Goal: Communication & Community: Share content

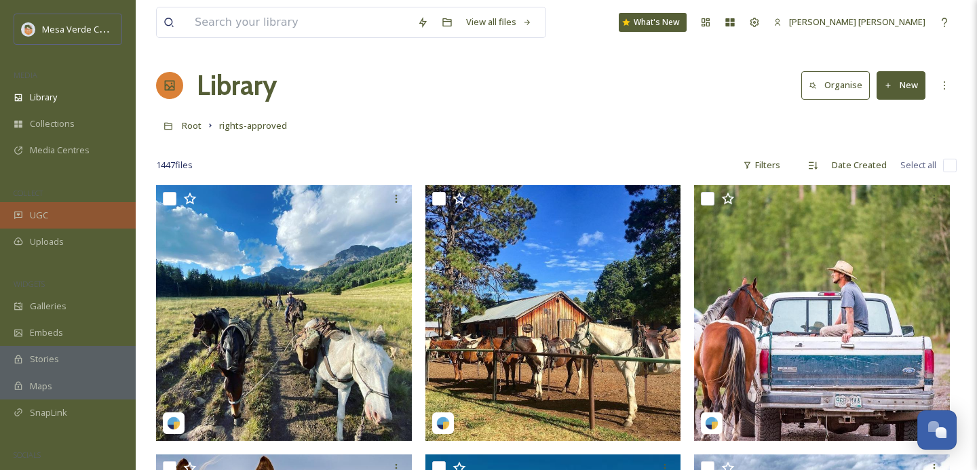
scroll to position [13039, 0]
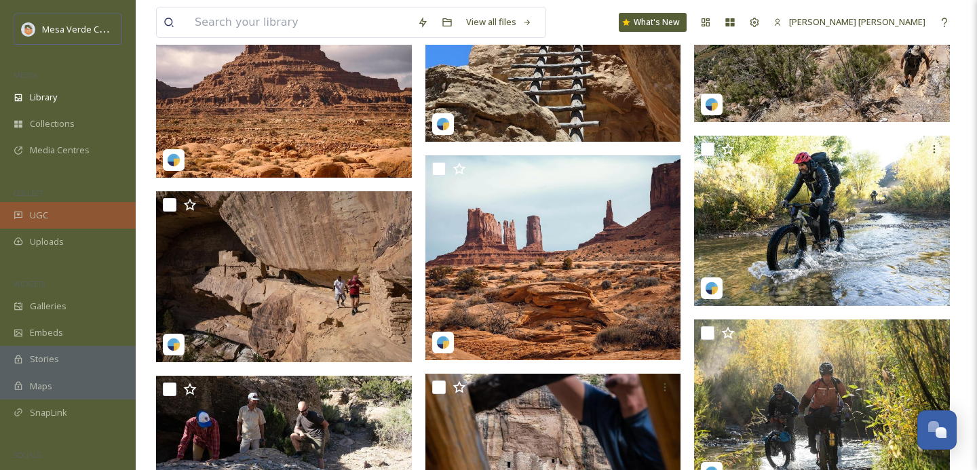
click at [66, 216] on div "UGC" at bounding box center [68, 215] width 136 height 26
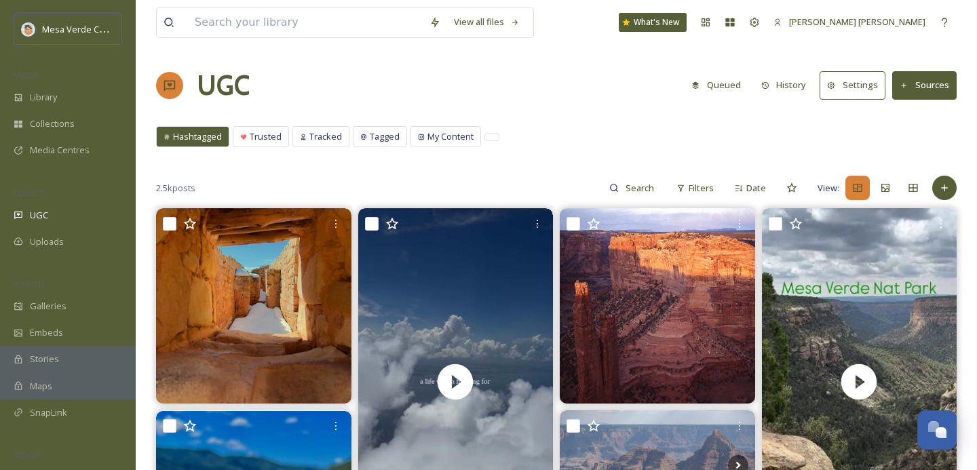
click at [737, 83] on button "Queued" at bounding box center [715, 85] width 63 height 26
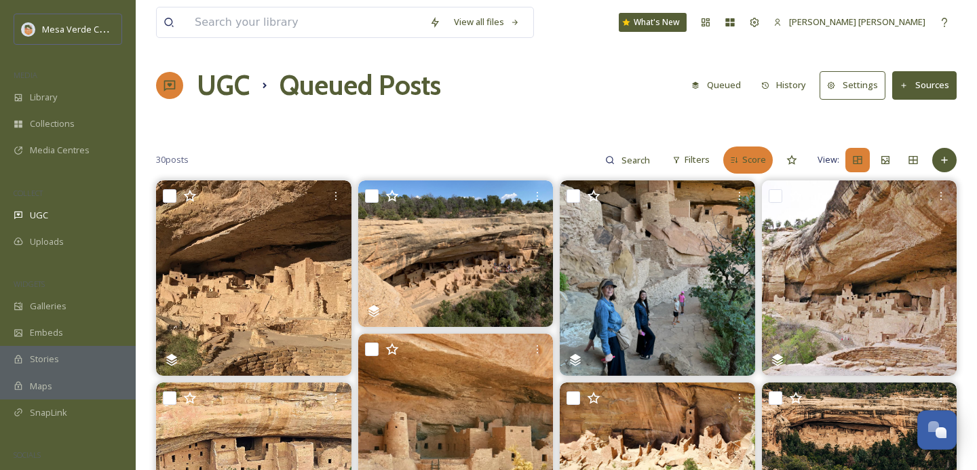
click at [730, 154] on div "Score" at bounding box center [748, 160] width 50 height 26
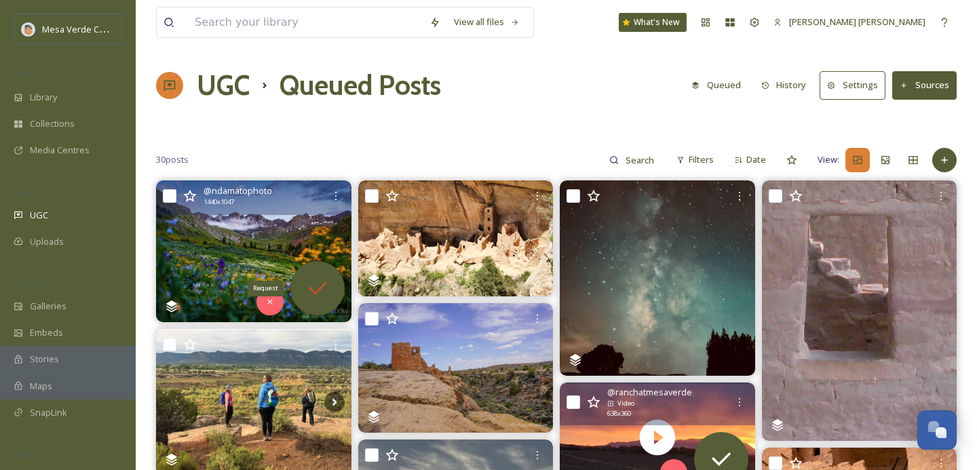
click at [320, 279] on icon at bounding box center [317, 288] width 27 height 27
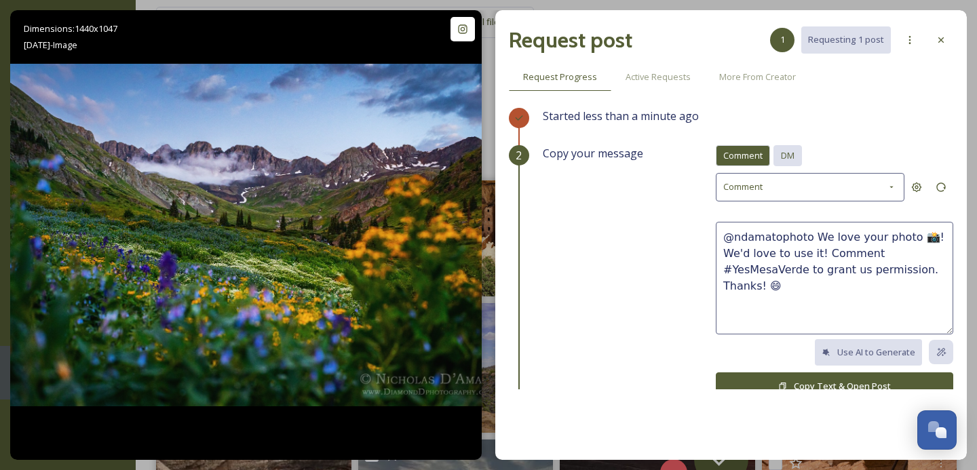
click at [791, 152] on span "DM" at bounding box center [788, 155] width 14 height 13
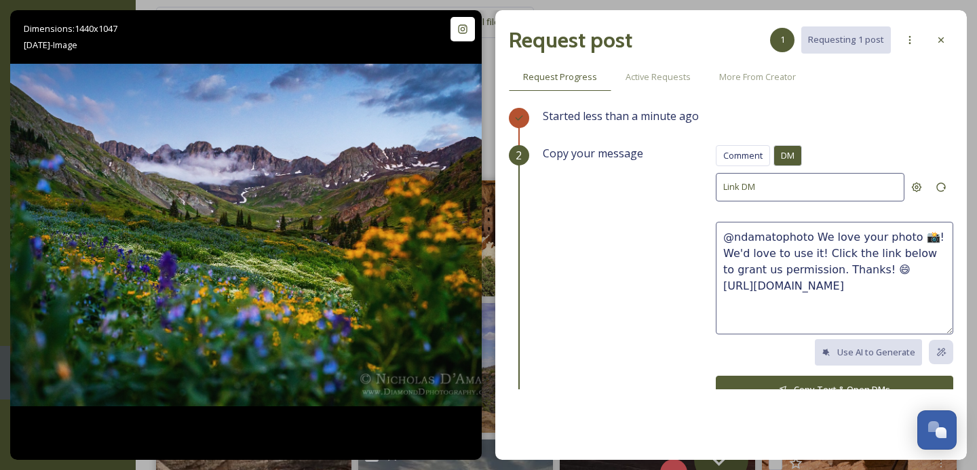
drag, startPoint x: 880, startPoint y: 270, endPoint x: 809, endPoint y: 240, distance: 76.6
click at [809, 240] on textarea "@ndamatophoto We love your photo 📸! We'd love to use it! Click the link below t…" at bounding box center [834, 278] width 237 height 113
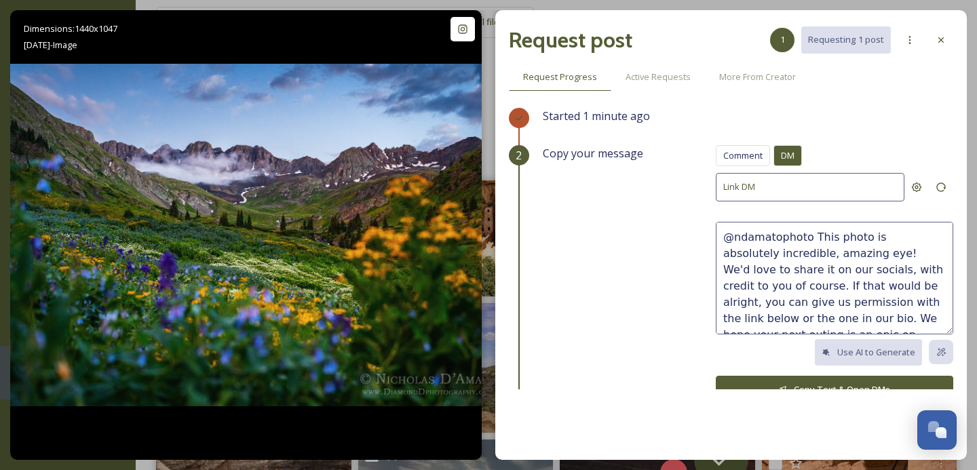
scroll to position [8, 0]
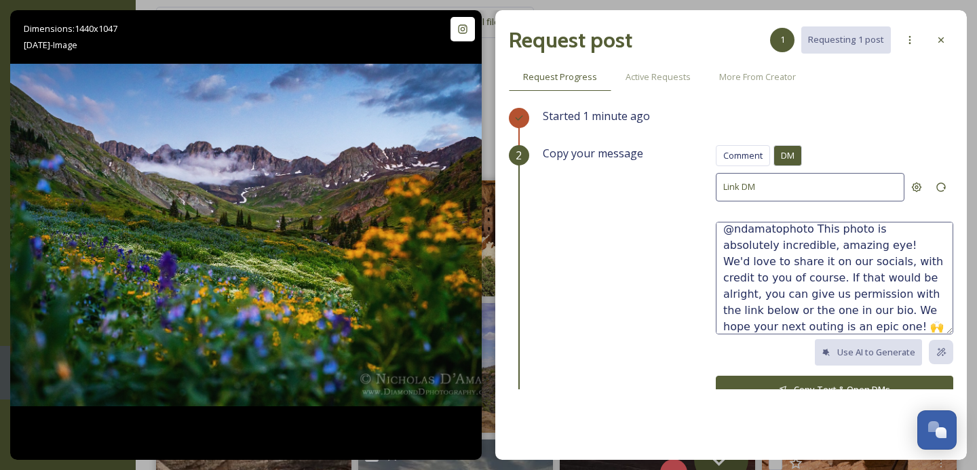
type textarea "@ndamatophoto This photo is absolutely incredible, amazing eye! We'd love to sh…"
click at [762, 383] on button "Copy Text & Open DMs" at bounding box center [834, 390] width 237 height 28
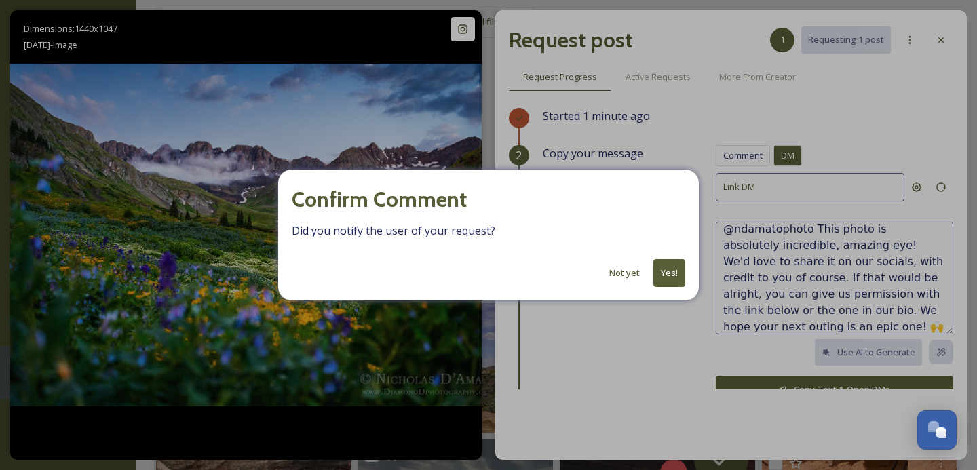
click at [666, 262] on button "Yes!" at bounding box center [669, 273] width 32 height 28
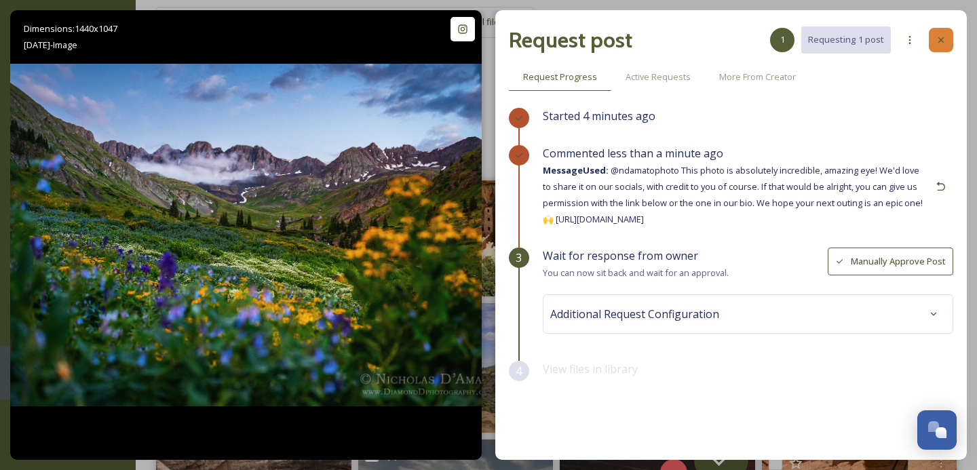
click at [942, 35] on icon at bounding box center [940, 40] width 11 height 11
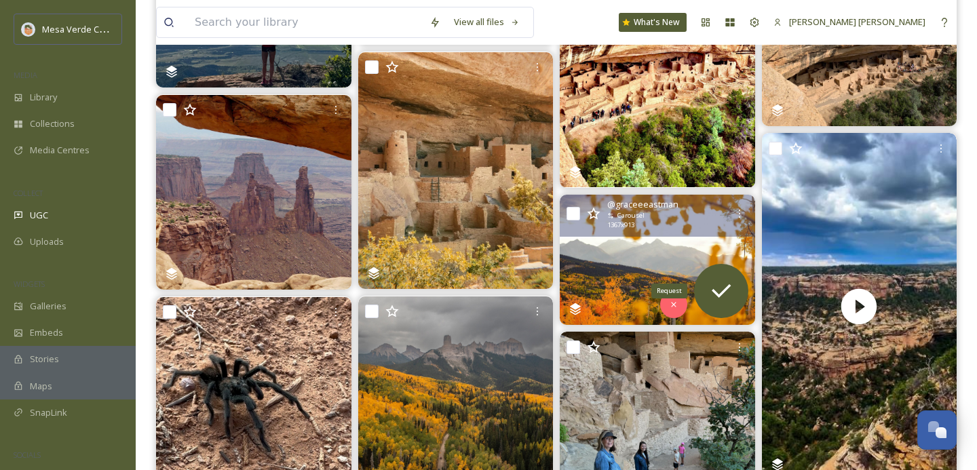
scroll to position [945, 0]
click at [720, 279] on icon at bounding box center [720, 290] width 27 height 27
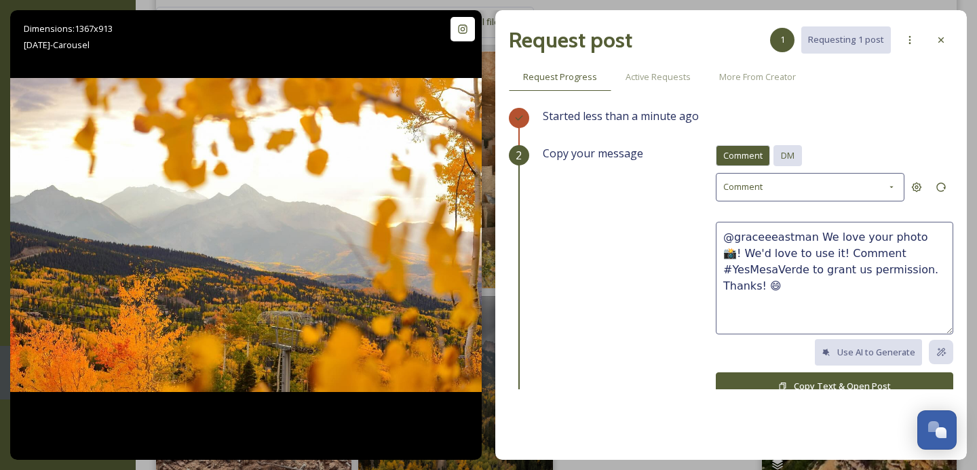
click at [779, 152] on div "DM" at bounding box center [787, 155] width 28 height 21
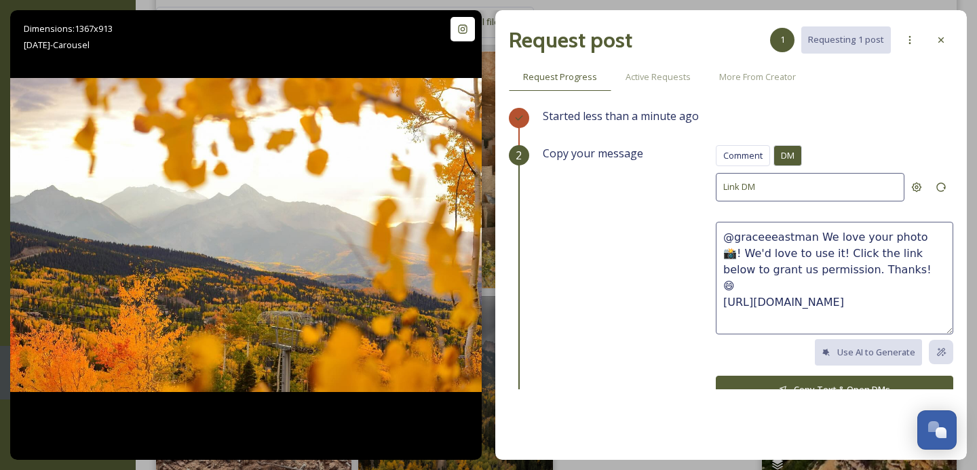
drag, startPoint x: 878, startPoint y: 269, endPoint x: 815, endPoint y: 240, distance: 69.5
click at [815, 240] on textarea "@graceeeastman We love your photo 📸! We'd love to use it! Click the link below …" at bounding box center [834, 278] width 237 height 113
paste textarea "This video is super cool! We'd love to share it on our socials, with credit to …"
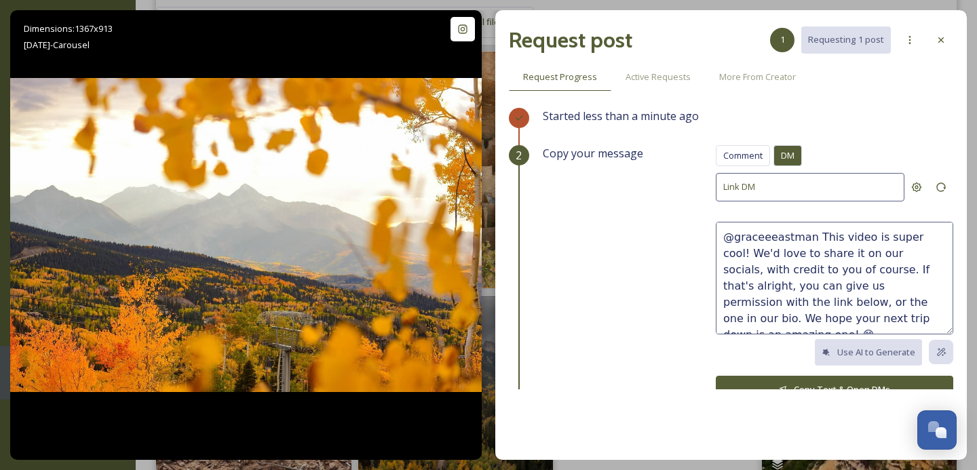
click at [861, 236] on textarea "@graceeeastman This video is super cool! We'd love to share it on our socials, …" at bounding box center [834, 278] width 237 height 113
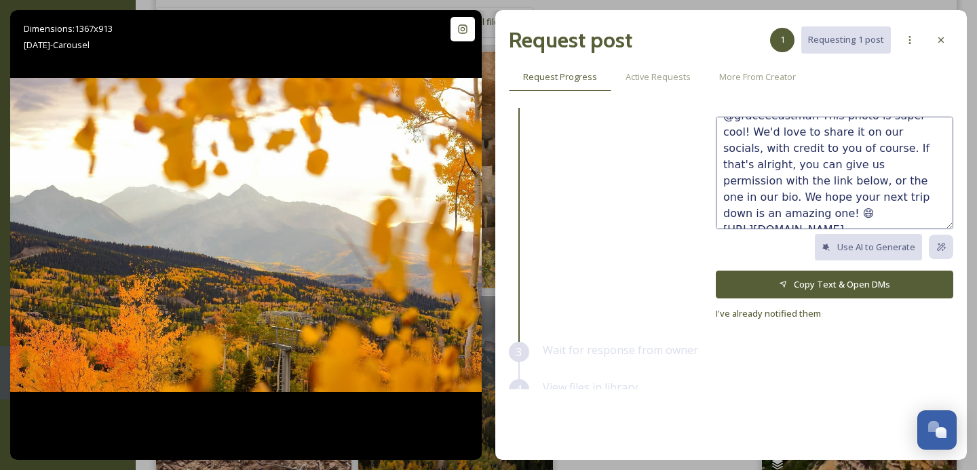
scroll to position [128, 0]
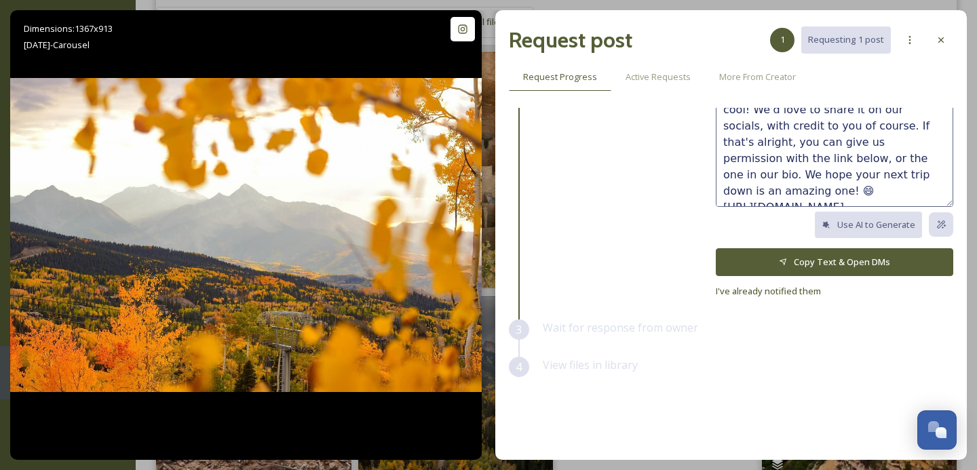
type textarea "@graceeeastman This photo is super cool! We'd love to share it on our socials, …"
click at [847, 265] on button "Copy Text & Open DMs" at bounding box center [834, 262] width 237 height 28
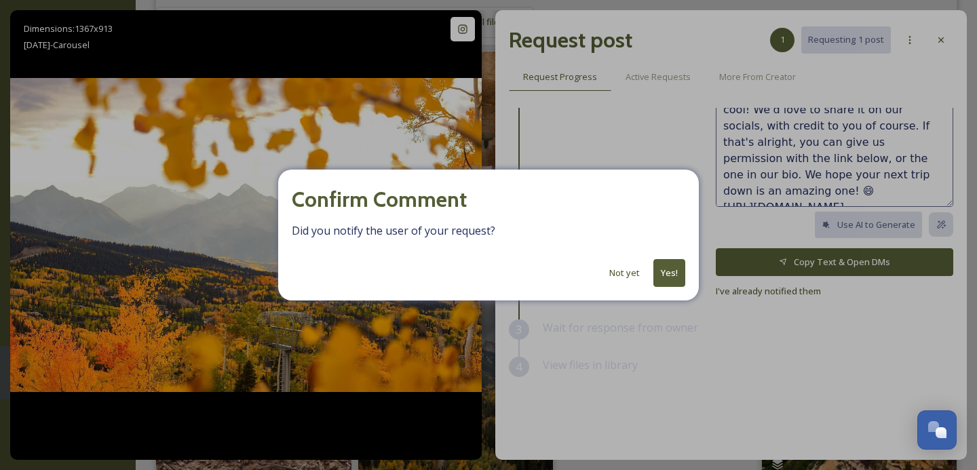
click at [670, 271] on button "Yes!" at bounding box center [669, 273] width 32 height 28
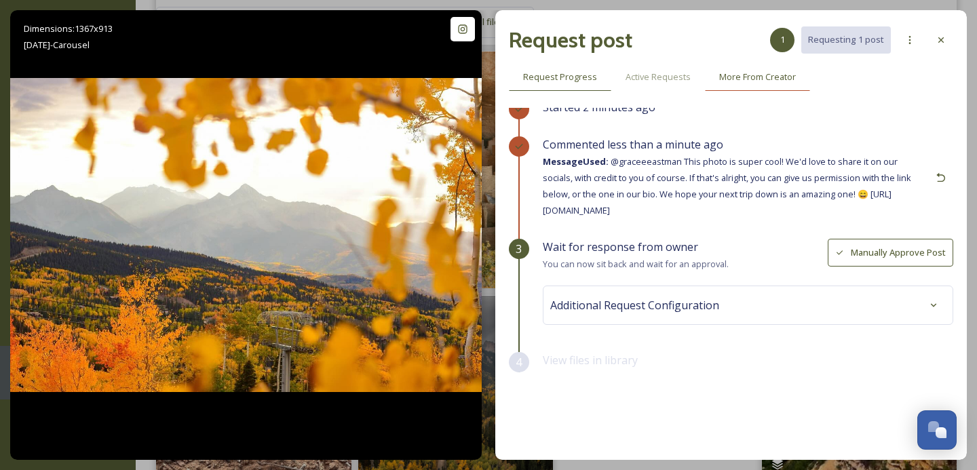
scroll to position [6, 0]
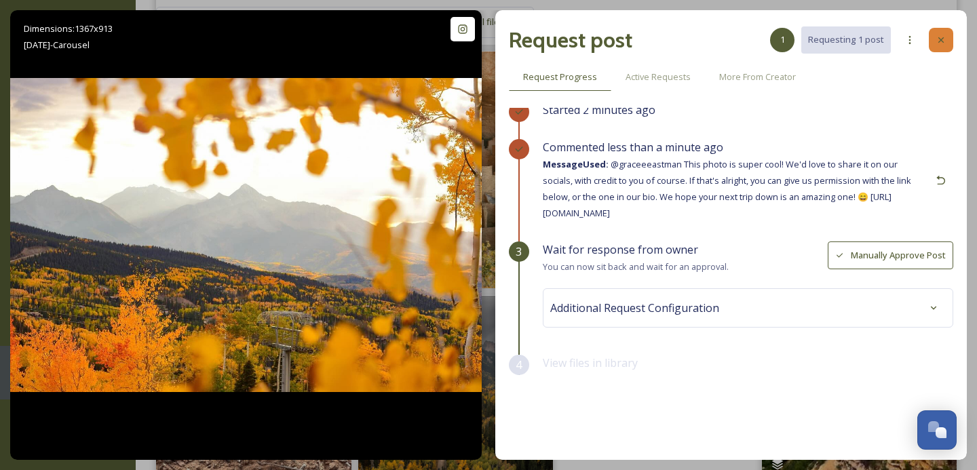
click at [941, 39] on icon at bounding box center [940, 39] width 5 height 5
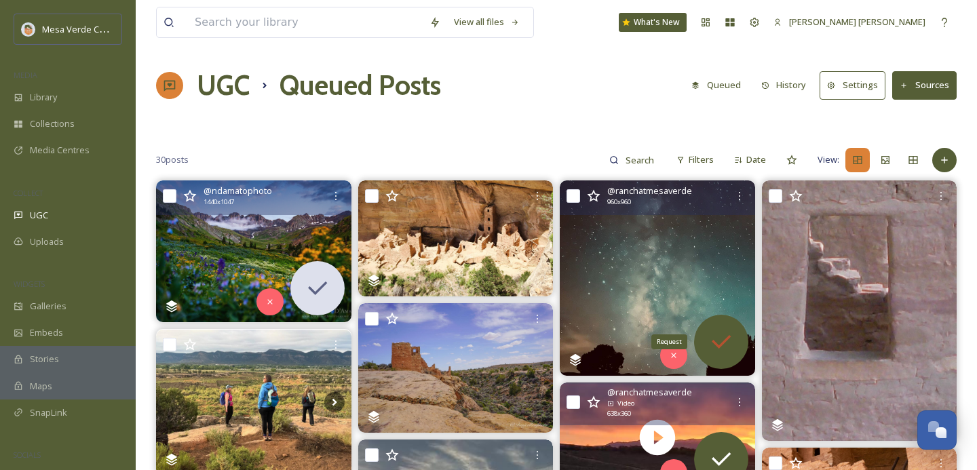
click at [722, 332] on icon at bounding box center [720, 341] width 27 height 27
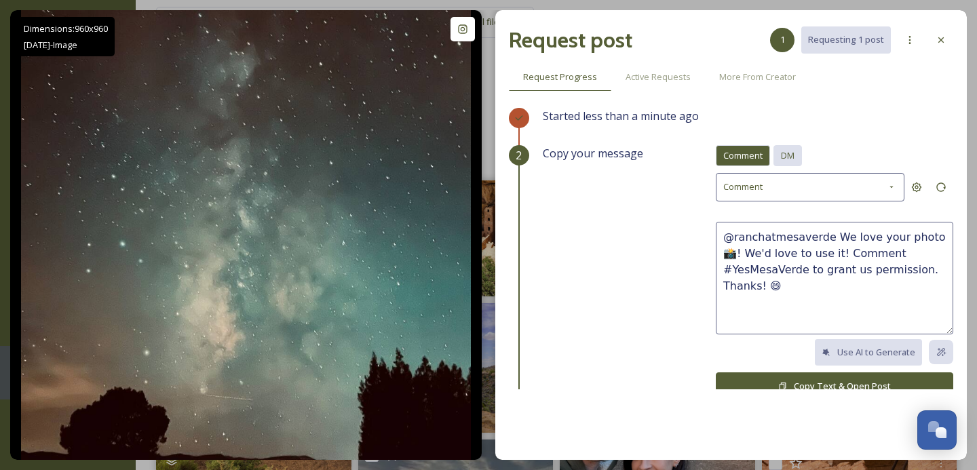
click at [789, 155] on span "DM" at bounding box center [788, 155] width 14 height 13
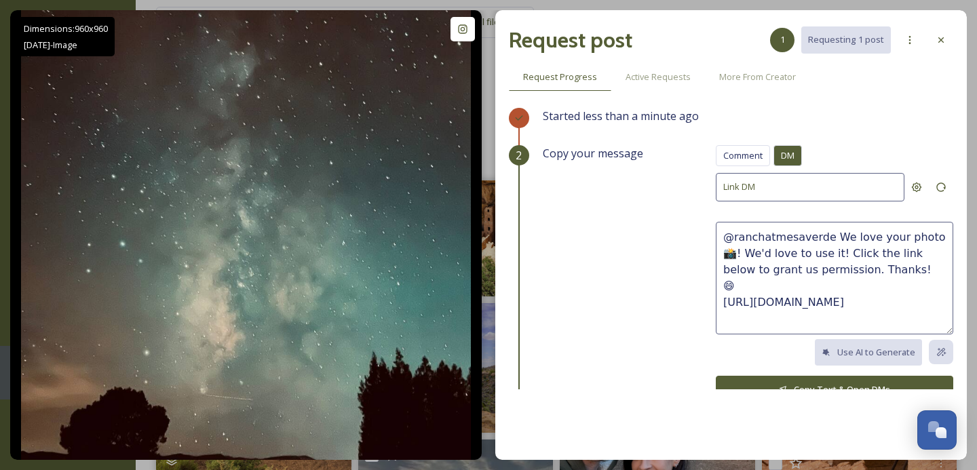
drag, startPoint x: 879, startPoint y: 268, endPoint x: 828, endPoint y: 236, distance: 60.0
click at [828, 236] on textarea "@ranchatmesaverde We love your photo 📸! We'd love to use it! Click the link bel…" at bounding box center [834, 278] width 237 height 113
paste textarea "This photo is super cool! We'd love to share it on our socials, with credit to …"
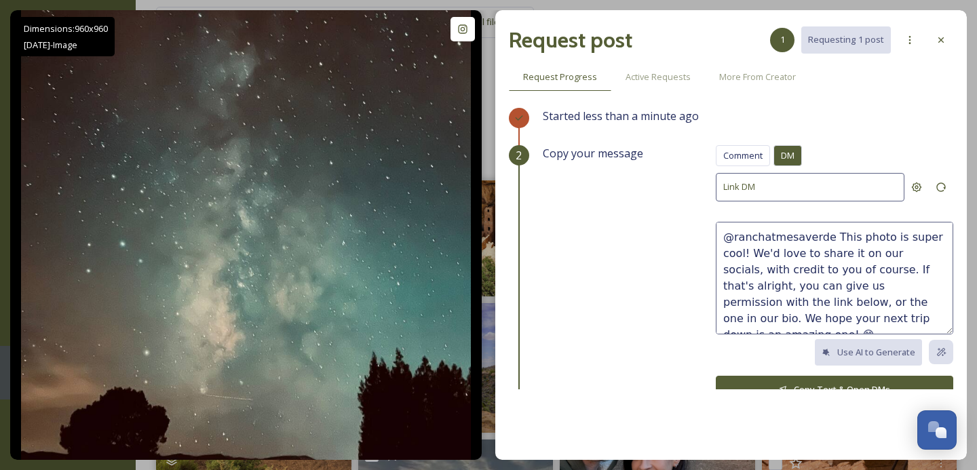
click at [743, 252] on textarea "@ranchatmesaverde This photo is super cool! We'd love to share it on our social…" at bounding box center [834, 278] width 237 height 113
click at [865, 316] on textarea "@ranchatmesaverde This photo is amazing! We'd love to share it on our socials, …" at bounding box center [834, 278] width 237 height 113
type textarea "@ranchatmesaverde This photo is amazing! We'd love to share it on our socials, …"
click at [800, 380] on button "Copy Text & Open DMs" at bounding box center [834, 390] width 237 height 28
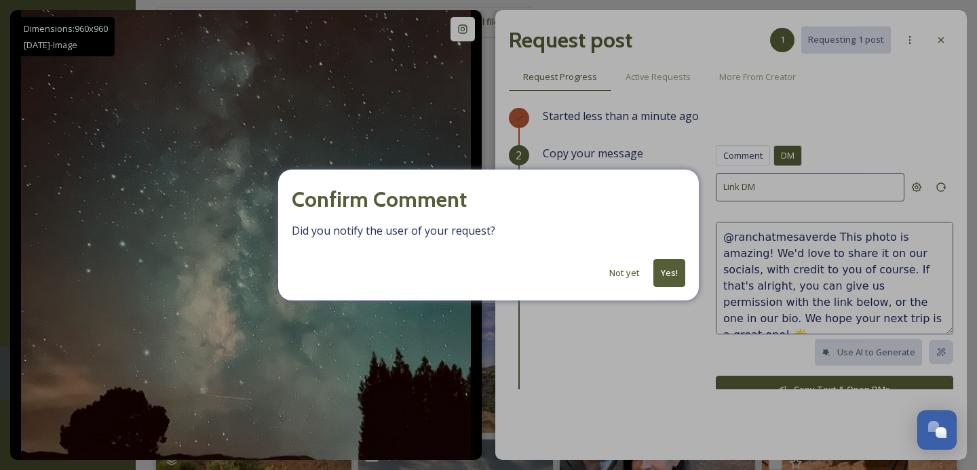
click at [675, 279] on button "Yes!" at bounding box center [669, 273] width 32 height 28
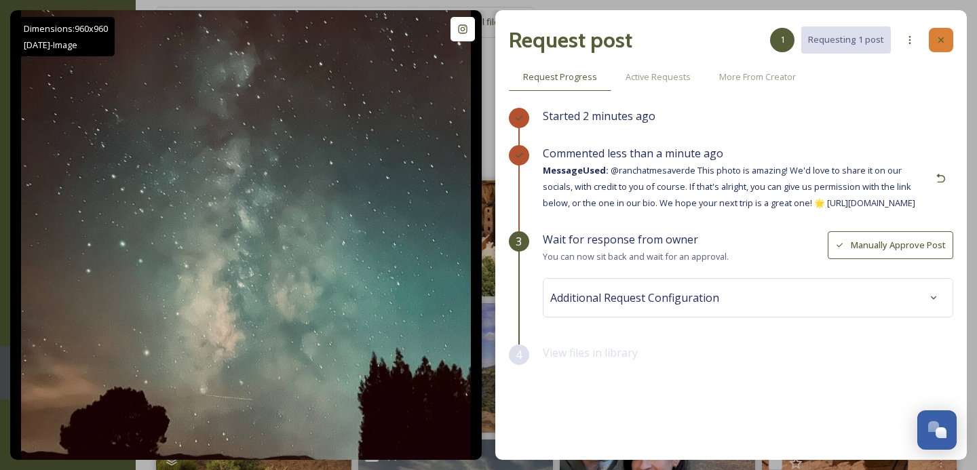
click at [938, 37] on icon at bounding box center [940, 40] width 11 height 11
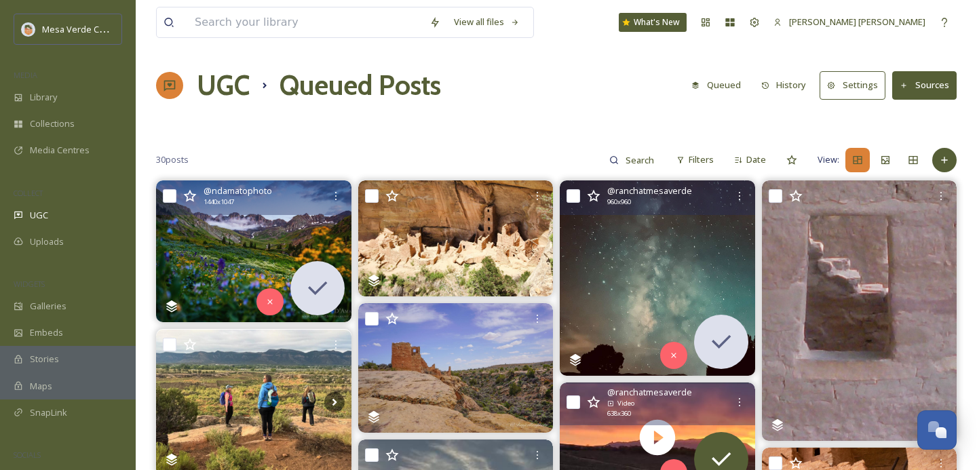
click at [797, 85] on button "History" at bounding box center [783, 85] width 59 height 26
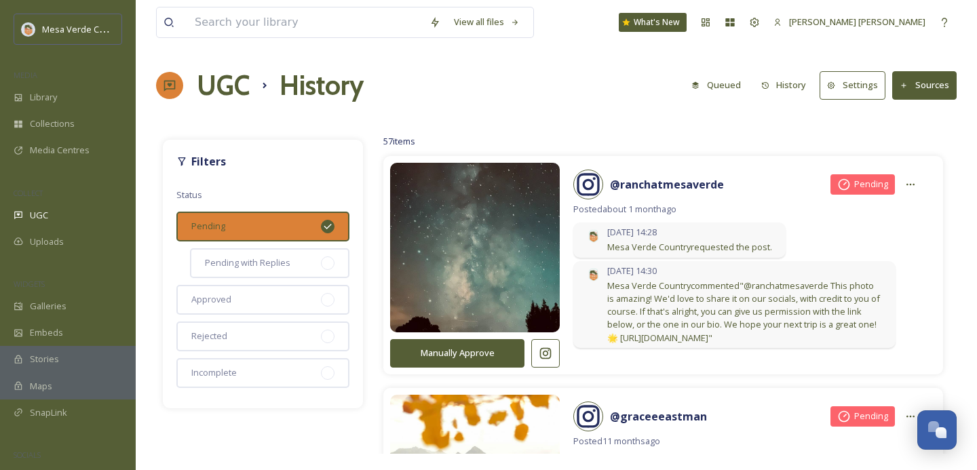
click at [751, 149] on div "57 items Manually Approve @ ranchatmesaverde Pending Posted about [DATE] [DATE]…" at bounding box center [663, 293] width 587 height 321
click at [763, 122] on div "View all files What's New Wolf [PERSON_NAME] UGC History Queued History Setting…" at bounding box center [556, 235] width 841 height 470
click at [53, 211] on div "UGC" at bounding box center [68, 215] width 136 height 26
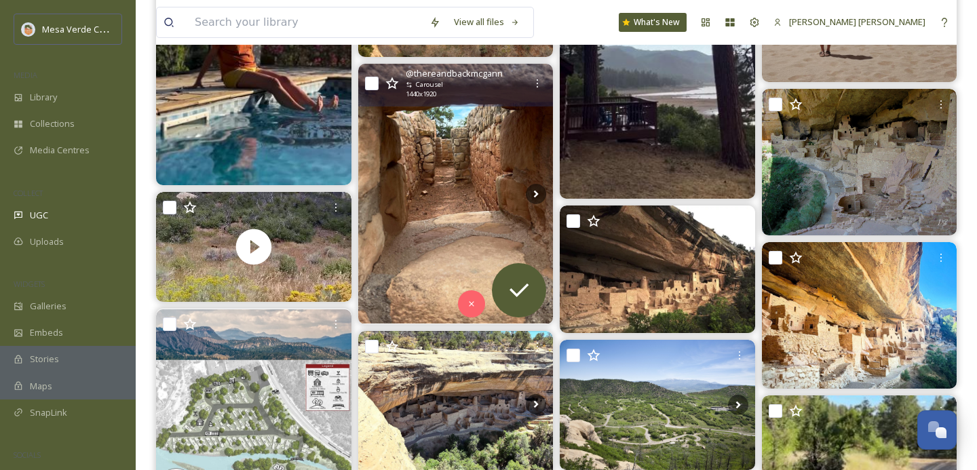
scroll to position [1230, 0]
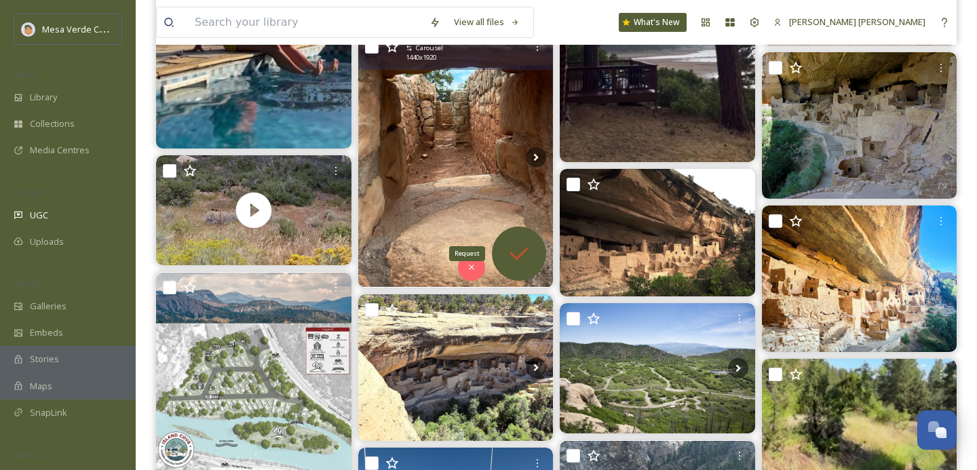
click at [515, 254] on icon at bounding box center [518, 253] width 27 height 27
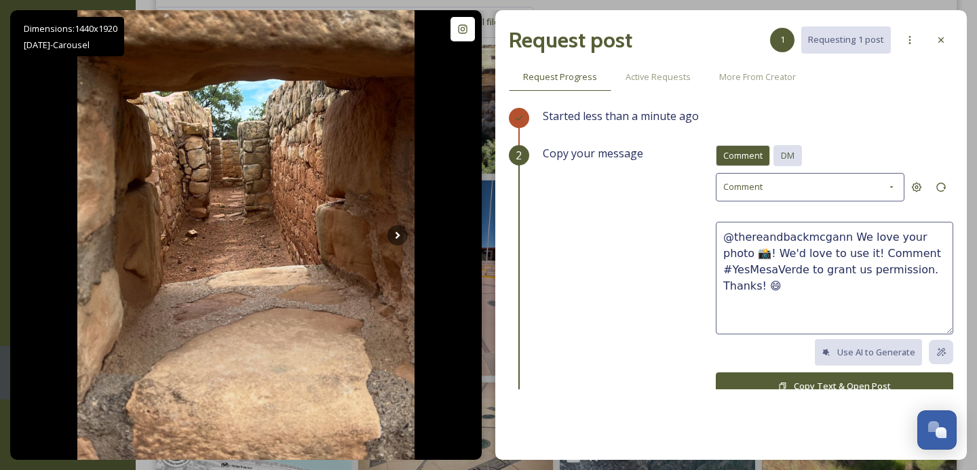
click at [789, 153] on span "DM" at bounding box center [788, 155] width 14 height 13
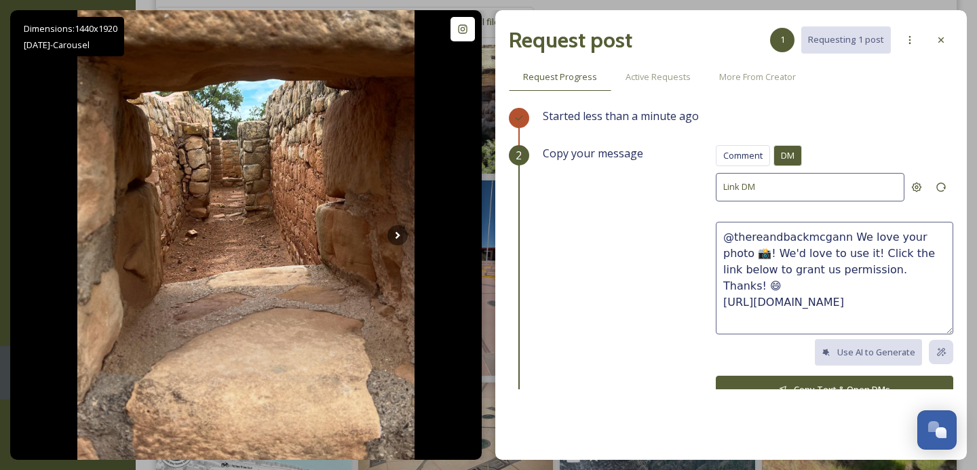
drag, startPoint x: 880, startPoint y: 271, endPoint x: 846, endPoint y: 235, distance: 49.4
click at [846, 235] on textarea "@thereandbackmcgann We love your photo 📸! We'd love to use it! Click the link b…" at bounding box center [834, 278] width 237 height 113
paste textarea "This photo is super cool! We'd love to share it on our socials, with credit to …"
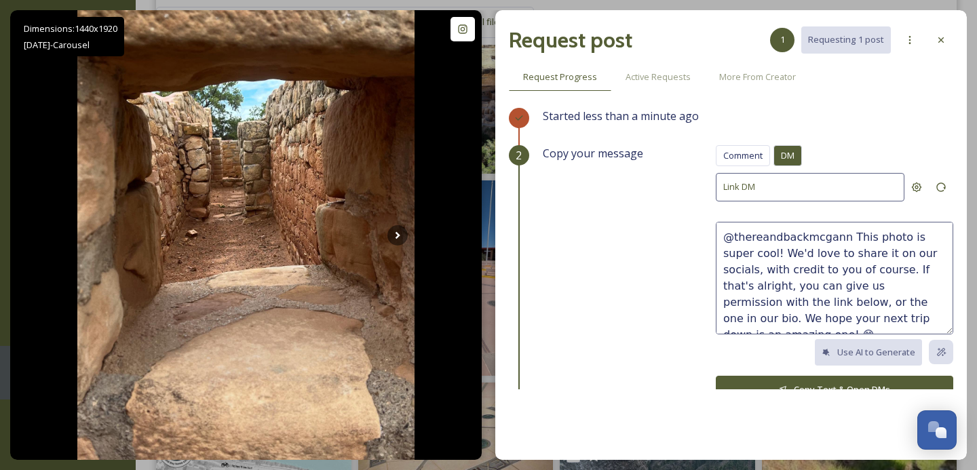
drag, startPoint x: 744, startPoint y: 252, endPoint x: 845, endPoint y: 237, distance: 102.1
click at [845, 237] on textarea "@thereandbackmcgann This photo is super cool! We'd love to share it on our soci…" at bounding box center [834, 278] width 237 height 113
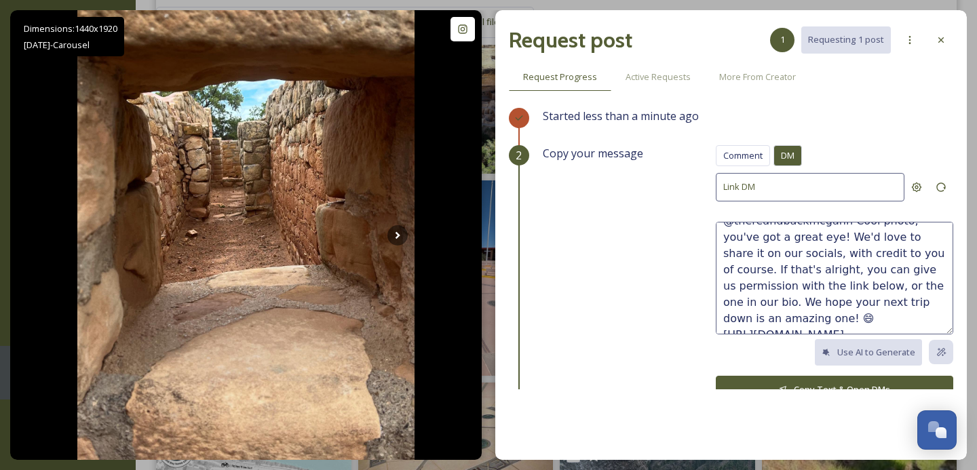
type textarea "@thereandbackmcgann Cool photo, you've got a great eye! We'd love to share it o…"
click at [872, 382] on button "Copy Text & Open DMs" at bounding box center [834, 390] width 237 height 28
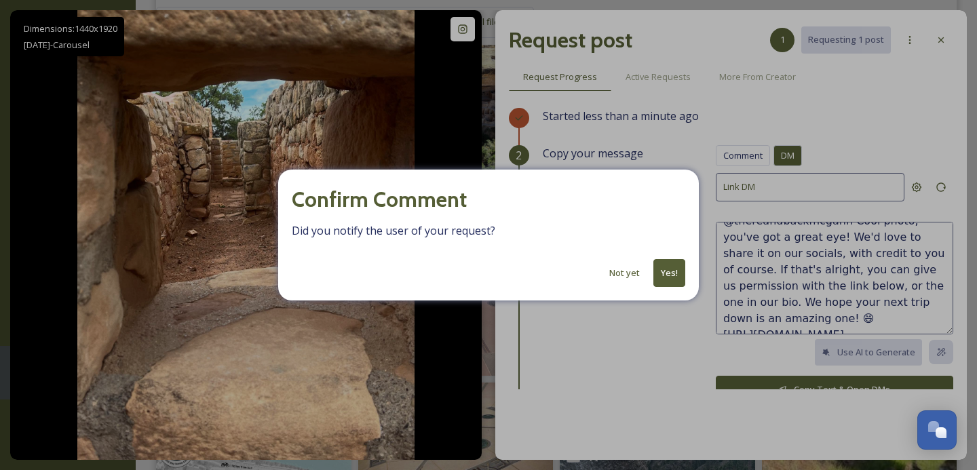
click at [670, 273] on button "Yes!" at bounding box center [669, 273] width 32 height 28
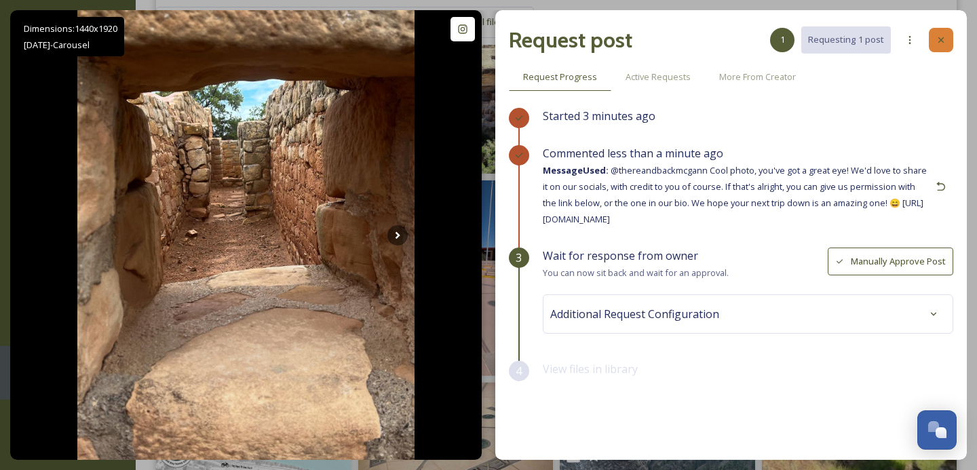
click at [938, 41] on icon at bounding box center [940, 40] width 11 height 11
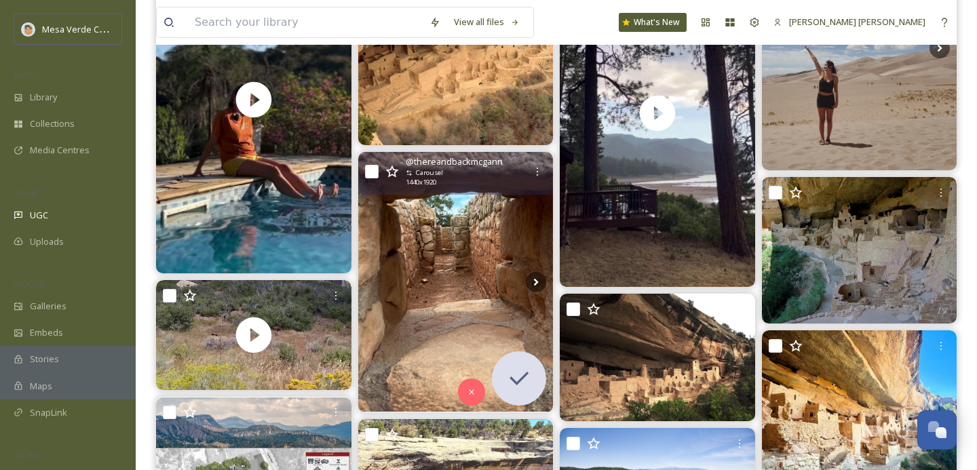
scroll to position [1105, 0]
